Goal: Task Accomplishment & Management: Manage account settings

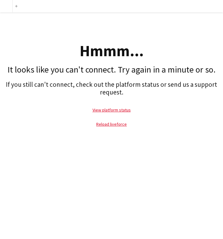
click at [90, 46] on div "Hmmm..." at bounding box center [111, 50] width 217 height 15
click at [78, 32] on div "Hmmm... It looks like you can't connect. Try again in a minute or so. If you st…" at bounding box center [111, 73] width 223 height 122
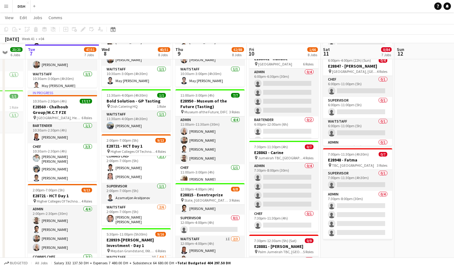
scroll to position [488, 0]
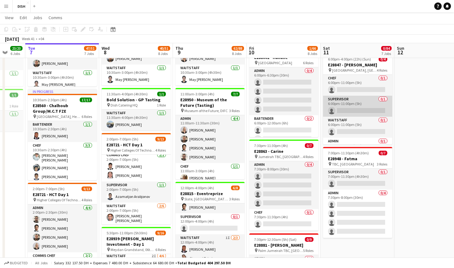
click at [223, 112] on app-card-role "Supervisor 0/1 6:00pm-11:00pm (5h) single-neutral-actions" at bounding box center [357, 106] width 69 height 21
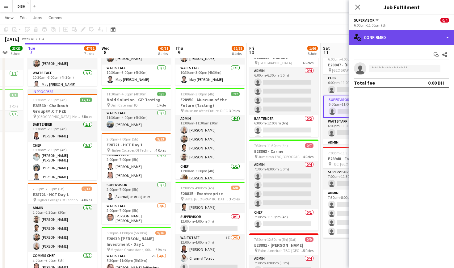
click at [223, 36] on div "single-neutral-actions-check-2 Confirmed" at bounding box center [401, 37] width 105 height 15
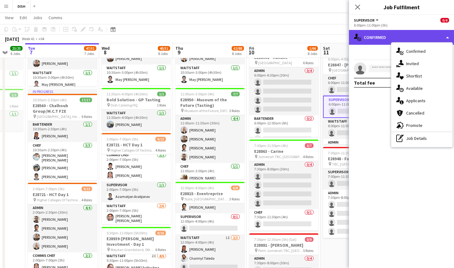
click at [223, 39] on div "single-neutral-actions-check-2 Confirmed" at bounding box center [401, 37] width 105 height 15
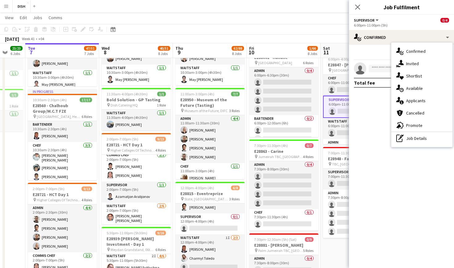
click at [223, 117] on mat-expansion-panel "check Confirmed Start chat Share single-neutral-actions Total fee 0.00 DH" at bounding box center [401, 156] width 105 height 223
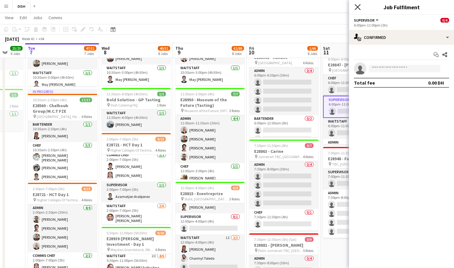
click at [223, 8] on icon "Close pop-in" at bounding box center [358, 7] width 6 height 6
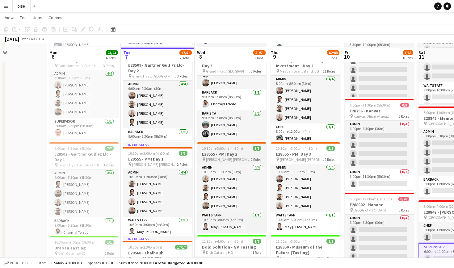
scroll to position [338, 0]
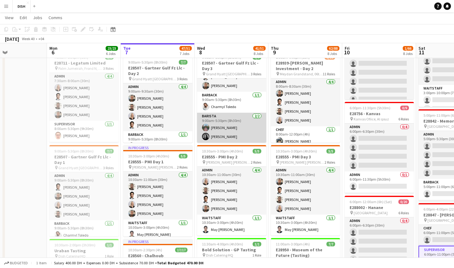
click at [206, 136] on app-user-avatar at bounding box center [205, 136] width 7 height 7
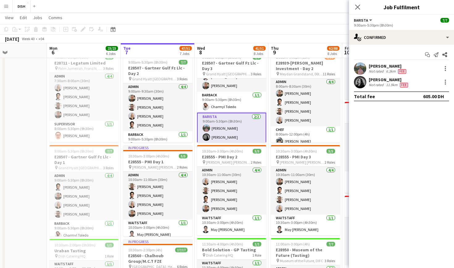
click at [223, 84] on app-user-avatar at bounding box center [360, 82] width 12 height 12
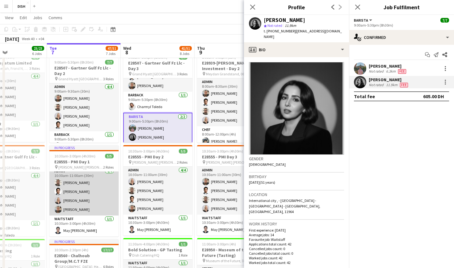
scroll to position [4, 0]
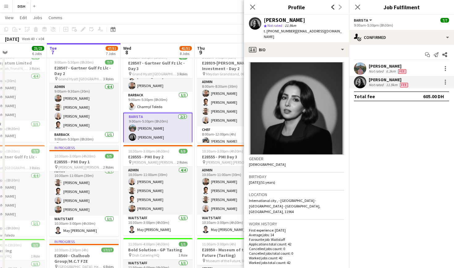
click at [223, 6] on icon at bounding box center [333, 7] width 3 height 5
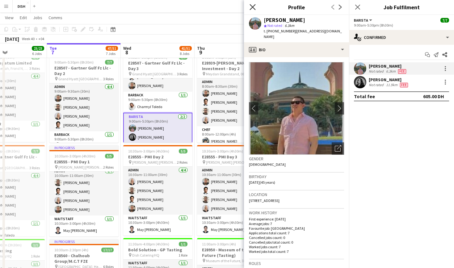
click at [223, 7] on icon "Close pop-in" at bounding box center [253, 7] width 6 height 6
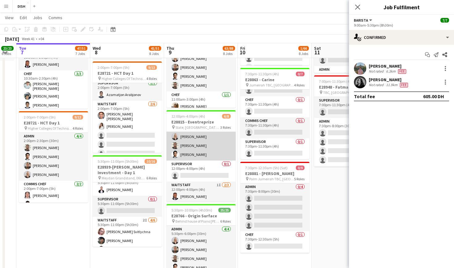
scroll to position [20, 0]
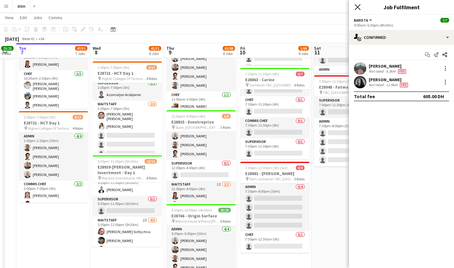
click at [223, 7] on icon "Close pop-in" at bounding box center [358, 7] width 6 height 6
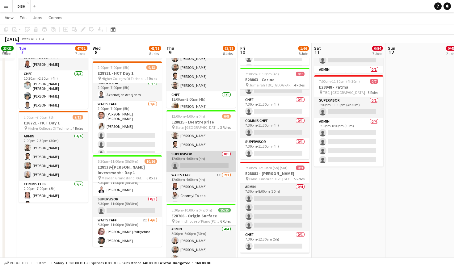
scroll to position [31, 0]
click at [207, 162] on app-card-role "Supervisor 0/1 12:00pm-4:00pm (4h) single-neutral-actions" at bounding box center [201, 159] width 69 height 21
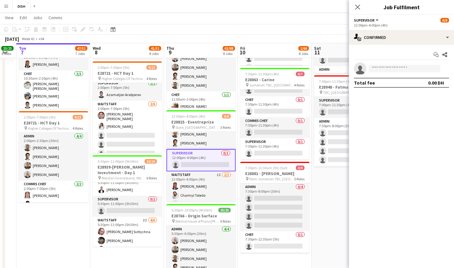
scroll to position [35, 0]
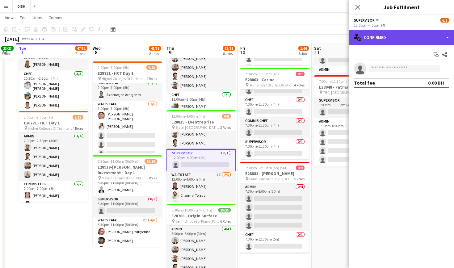
click at [223, 40] on div "single-neutral-actions-check-2 Confirmed" at bounding box center [401, 37] width 105 height 15
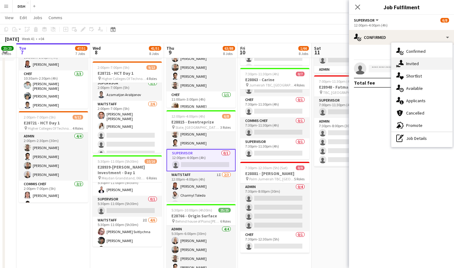
click at [223, 61] on div "single-neutral-actions-share-1 Invited" at bounding box center [422, 63] width 61 height 12
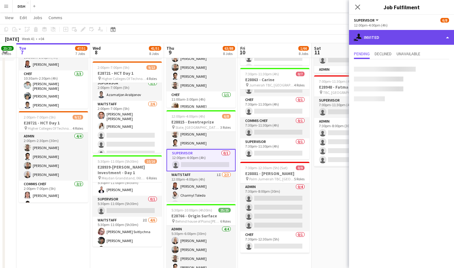
click at [223, 39] on div "single-neutral-actions-share-1 Invited" at bounding box center [401, 37] width 105 height 15
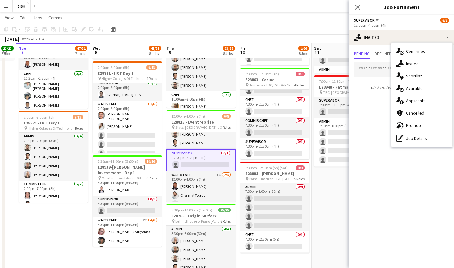
click at [223, 27] on div "12:00pm-4:00pm (4h)" at bounding box center [401, 25] width 95 height 5
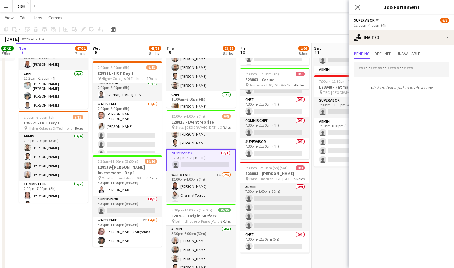
click at [223, 21] on button "Supervisor" at bounding box center [367, 20] width 26 height 5
click at [223, 28] on app-options-switcher "Supervisor All roles Supervisor [DATE] 12:00pm-4:00pm (4h)" at bounding box center [401, 22] width 105 height 15
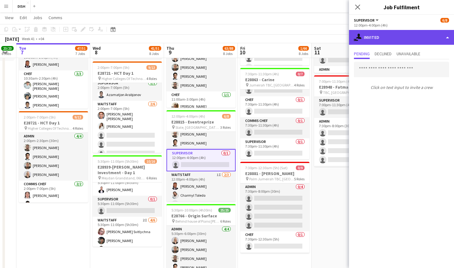
click at [223, 37] on div "single-neutral-actions-share-1 Invited" at bounding box center [401, 37] width 105 height 15
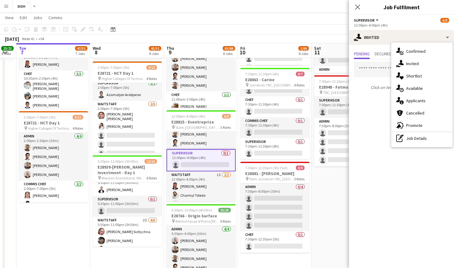
click at [223, 61] on div "Click on text input to invite a crew" at bounding box center [401, 75] width 105 height 33
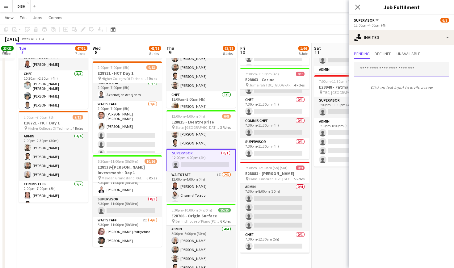
click at [223, 70] on input "text" at bounding box center [401, 69] width 95 height 15
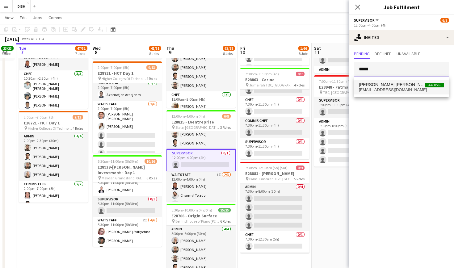
type input "*****"
drag, startPoint x: 372, startPoint y: 80, endPoint x: 368, endPoint y: 150, distance: 70.0
click at [223, 150] on mat-expansion-panel "user-plus Invited Pending Declined Unavailable ***** Click on text input to inv…" at bounding box center [401, 156] width 105 height 223
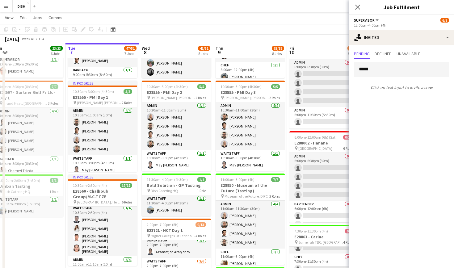
scroll to position [133, 0]
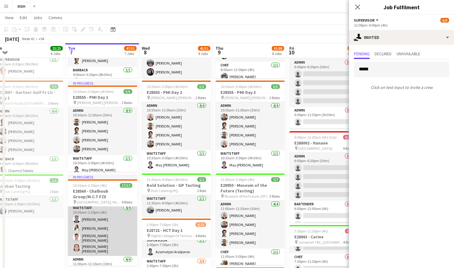
click at [96, 235] on app-card-role "Waitstaff [DATE] 10:30am-2:30pm (4h) [PERSON_NAME] [PERSON_NAME] Cajelo [PERSON…" at bounding box center [102, 231] width 69 height 52
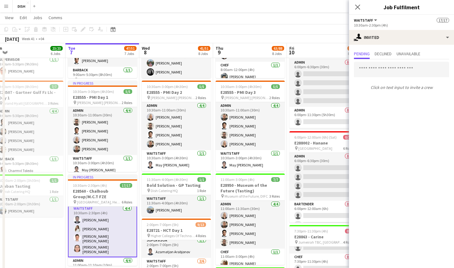
click at [76, 238] on app-user-avatar at bounding box center [77, 237] width 7 height 7
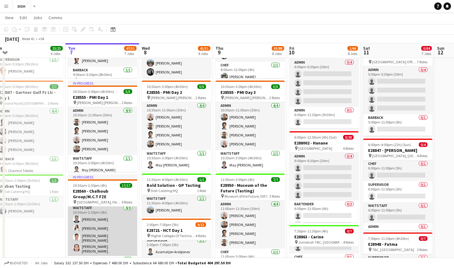
click at [76, 238] on app-user-avatar at bounding box center [76, 237] width 7 height 7
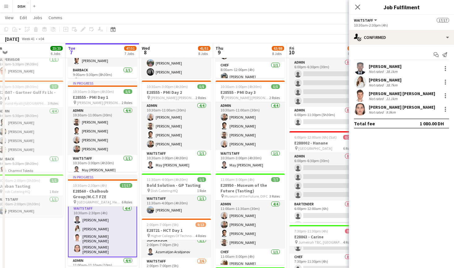
click at [223, 95] on app-user-avatar at bounding box center [360, 96] width 12 height 12
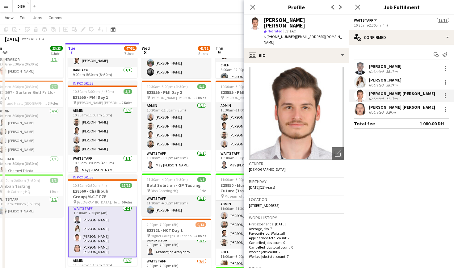
scroll to position [0, 0]
click at [219, 200] on app-job-card "11:00am-3:00pm (4h) 7/7 E28950 - Museum of the Future (Tasting) pin Museum of t…" at bounding box center [250, 219] width 69 height 91
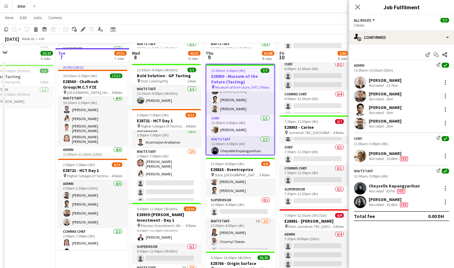
scroll to position [520, 0]
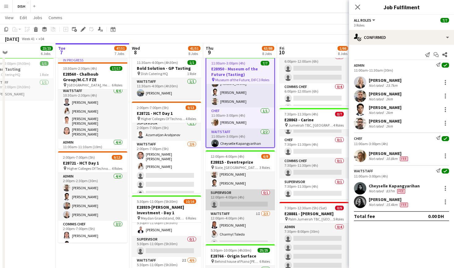
click at [223, 204] on app-card-role "Supervisor 0/1 12:00pm-4:00pm (4h) single-neutral-actions" at bounding box center [240, 199] width 69 height 21
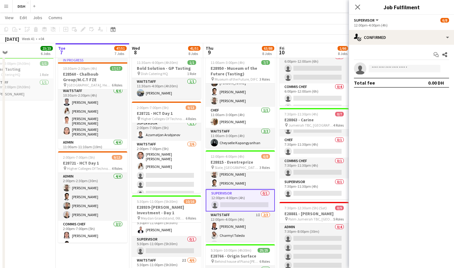
click at [223, 204] on app-card-role "Supervisor 0/1 12:00pm-4:00pm (4h) single-neutral-actions" at bounding box center [240, 200] width 69 height 22
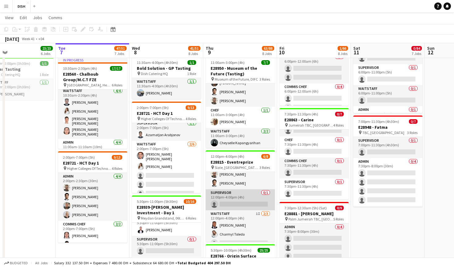
click at [223, 204] on app-card-role "Supervisor 0/1 12:00pm-4:00pm (4h) single-neutral-actions" at bounding box center [240, 199] width 69 height 21
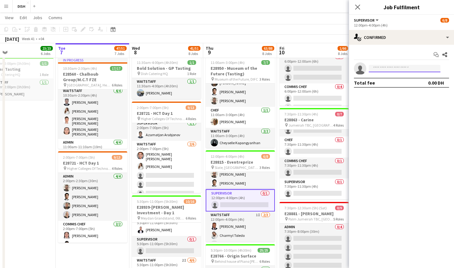
click at [223, 70] on input at bounding box center [405, 68] width 72 height 7
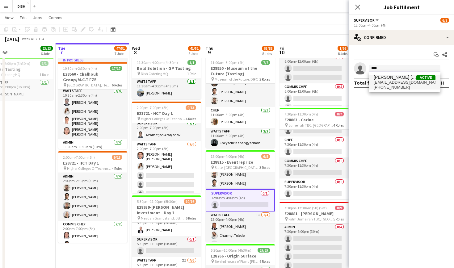
type input "****"
click at [223, 80] on span "[PERSON_NAME] [PERSON_NAME]" at bounding box center [395, 77] width 43 height 5
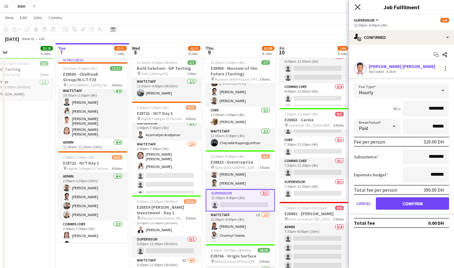
click at [223, 5] on icon "Close pop-in" at bounding box center [358, 7] width 6 height 6
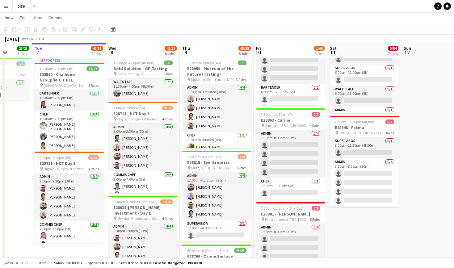
scroll to position [0, 0]
